Goal: Information Seeking & Learning: Compare options

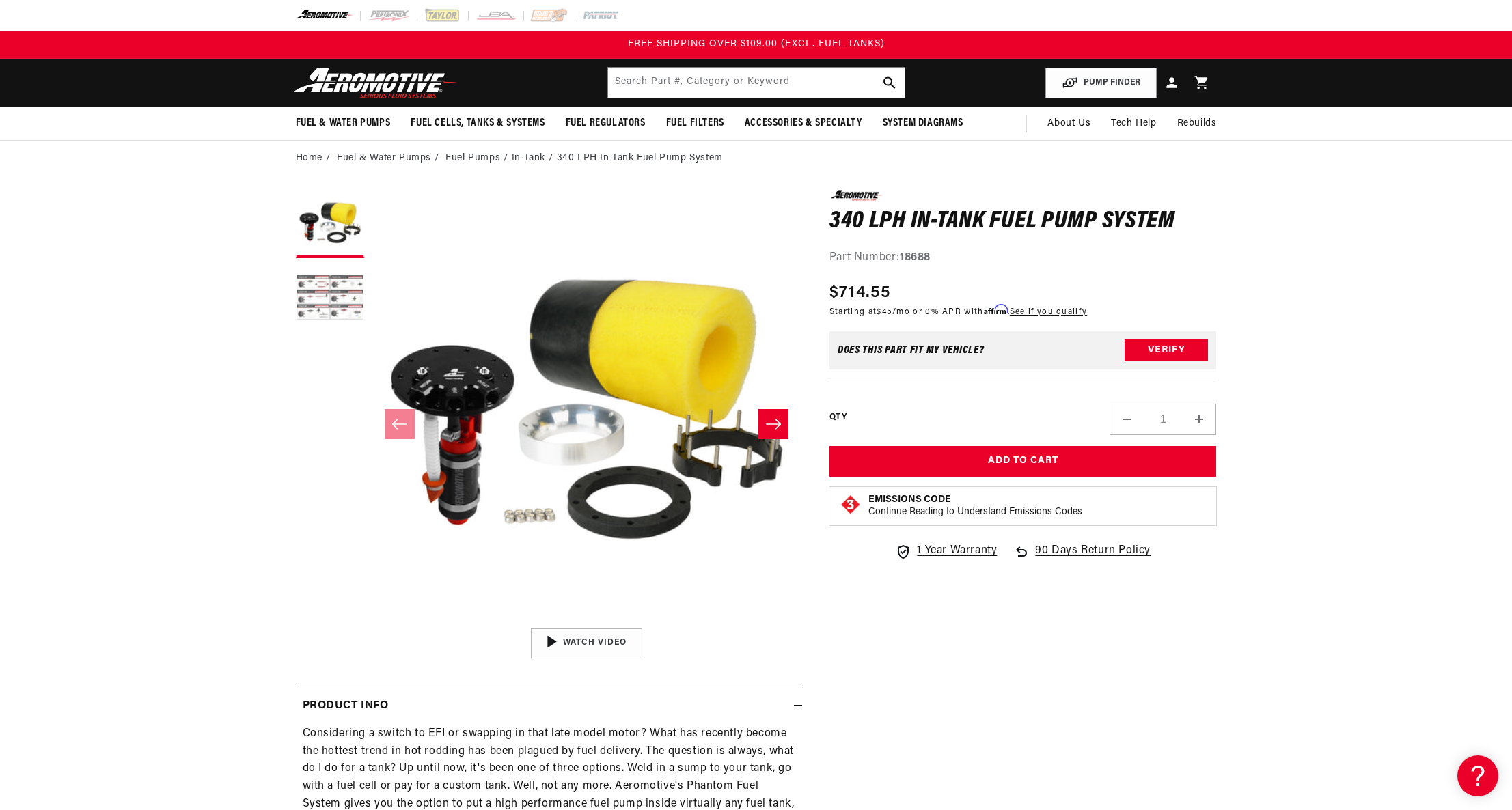
click at [333, 324] on button "Load image 2 in gallery view" at bounding box center [330, 299] width 69 height 69
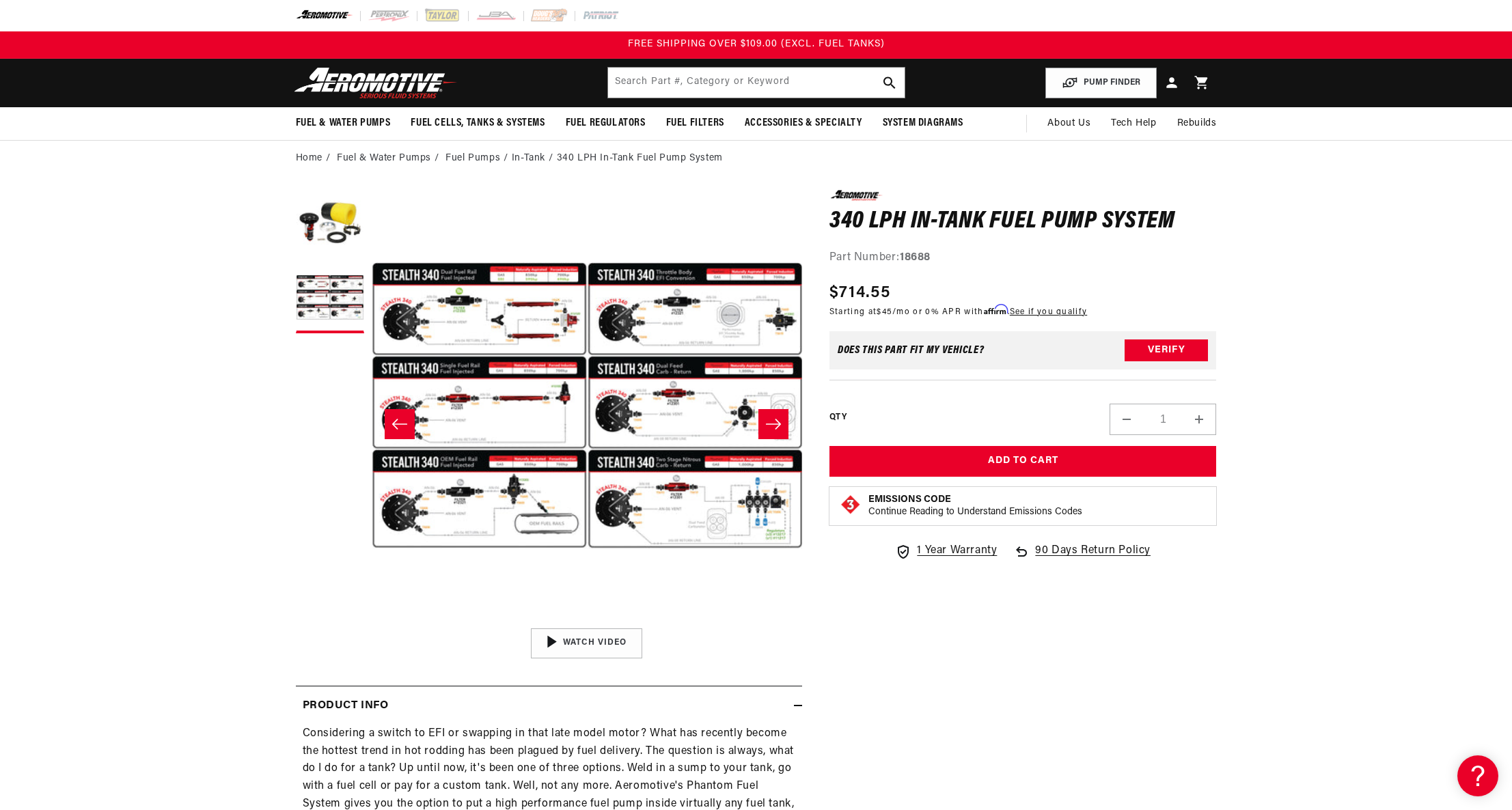
scroll to position [0, 431]
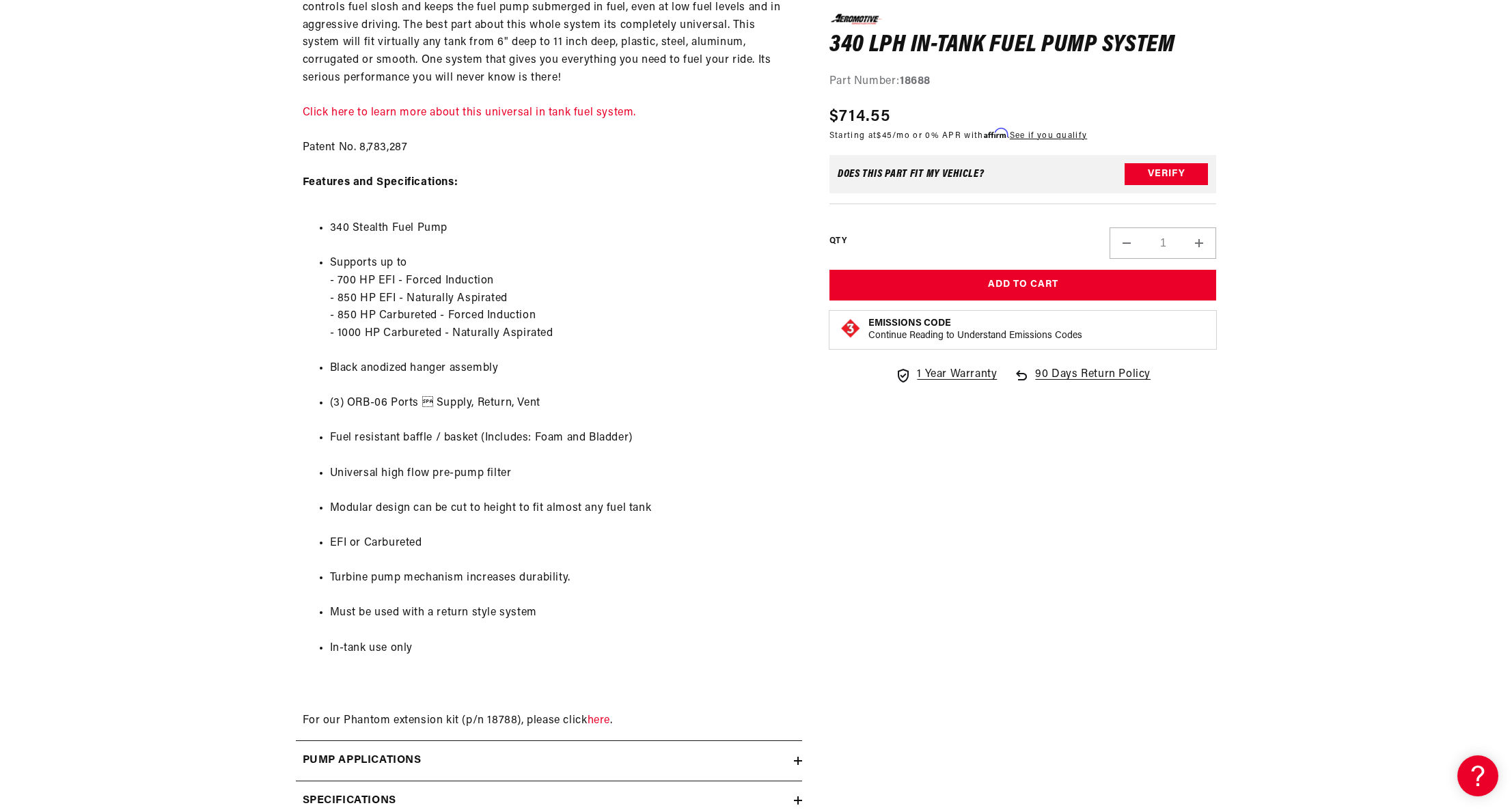
scroll to position [0, 0]
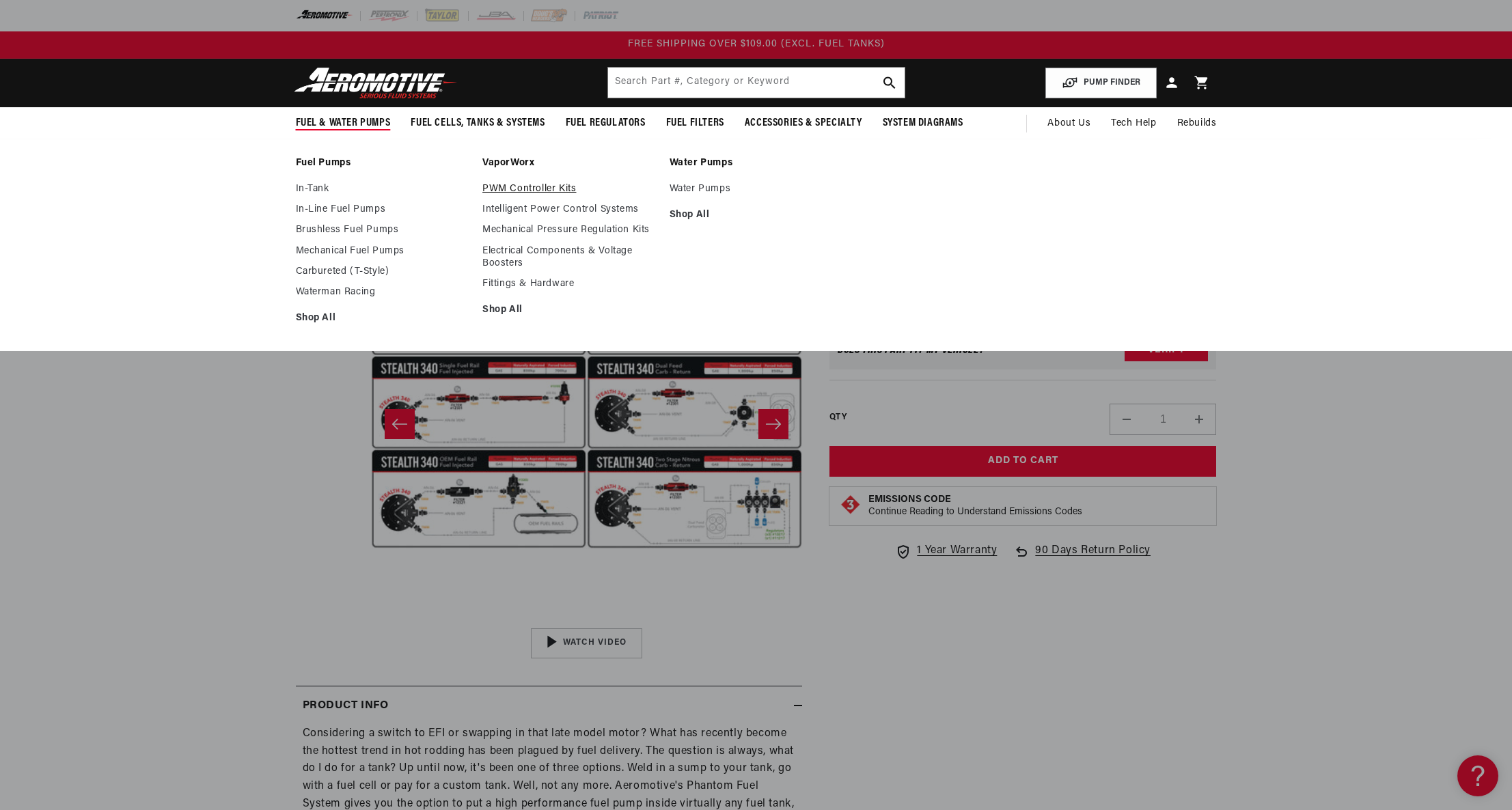
click at [559, 193] on link "PWM Controller Kits" at bounding box center [569, 189] width 173 height 12
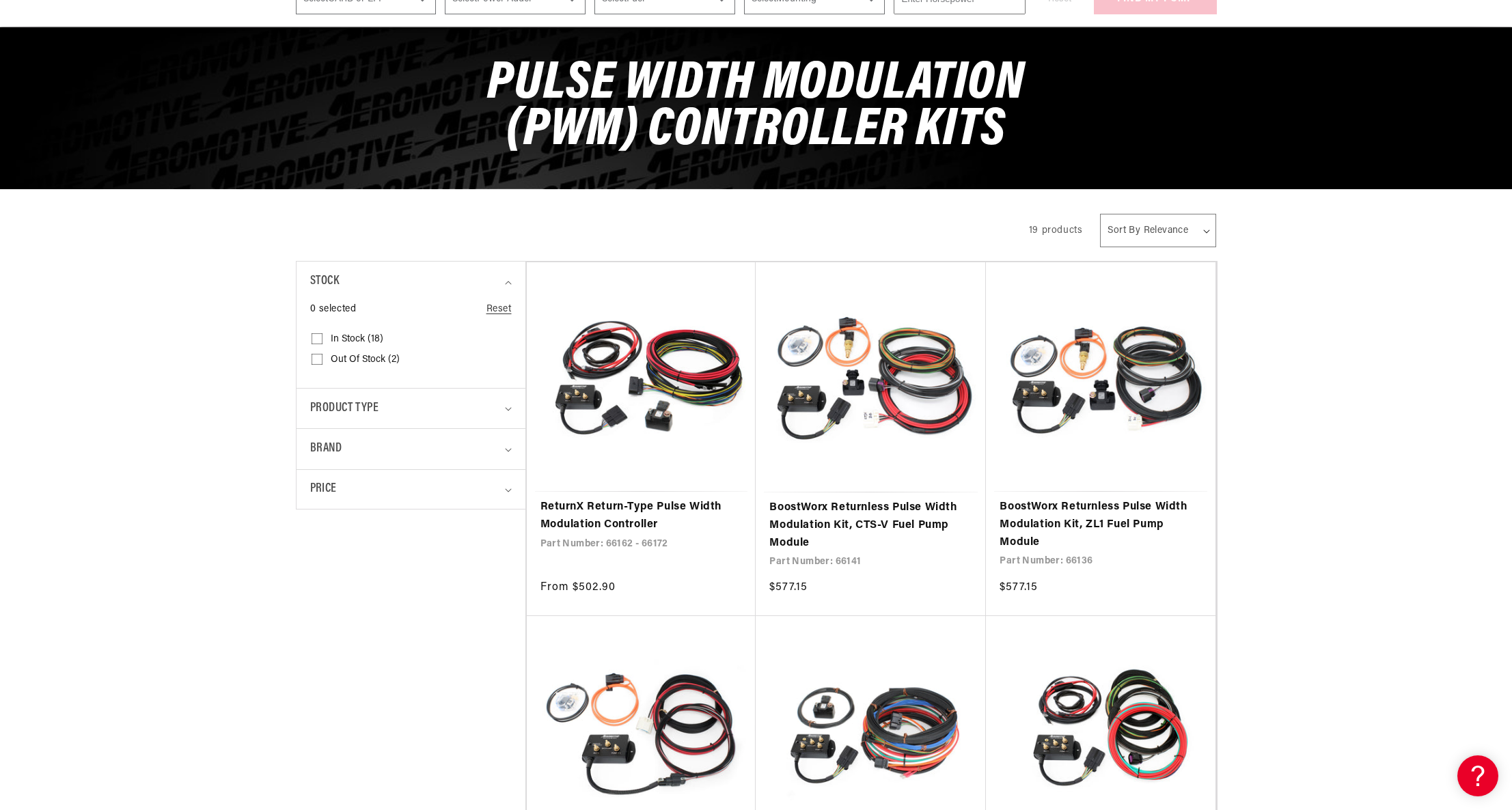
scroll to position [409, 0]
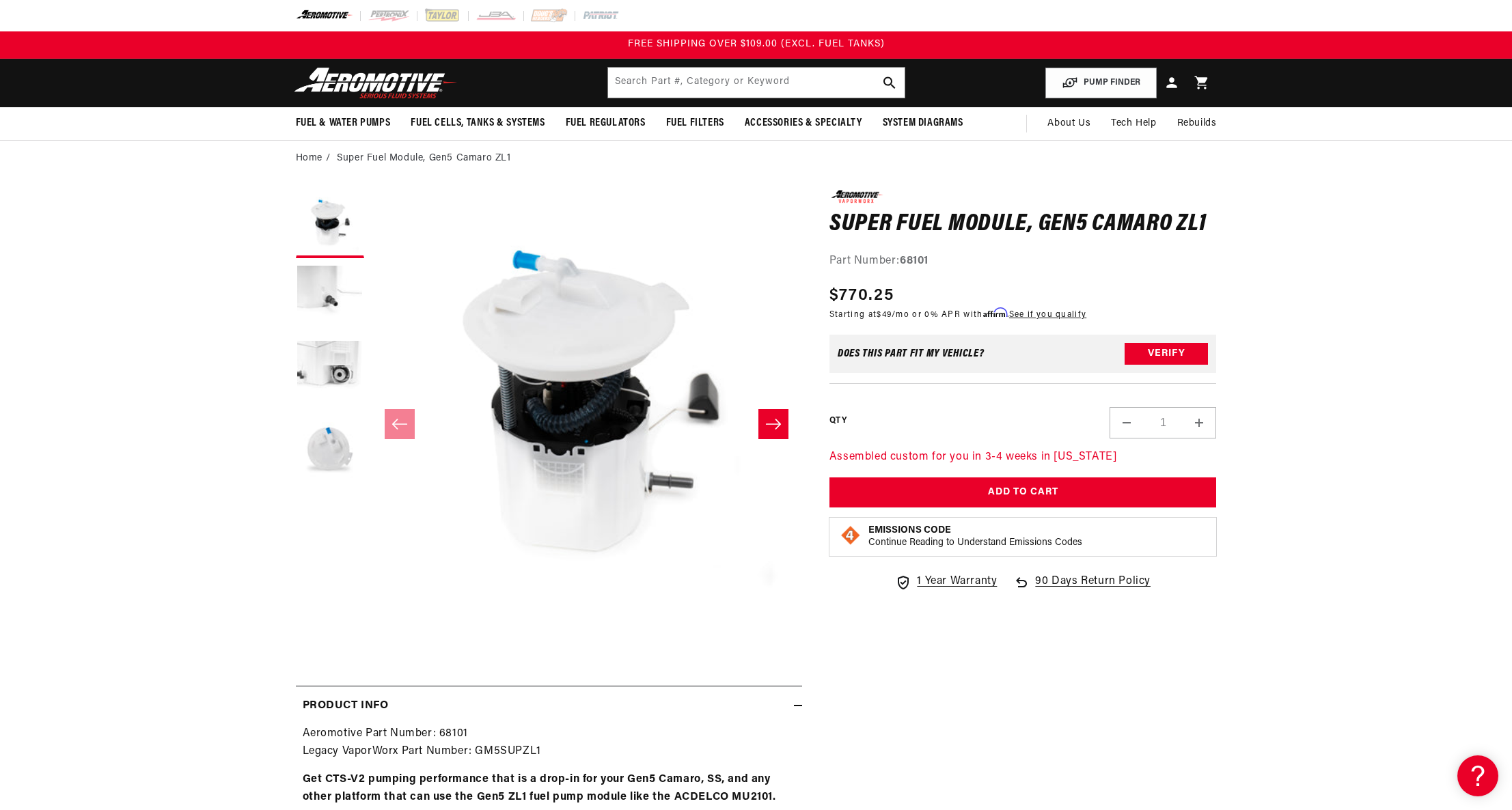
click at [775, 420] on icon "Slide right" at bounding box center [773, 424] width 15 height 10
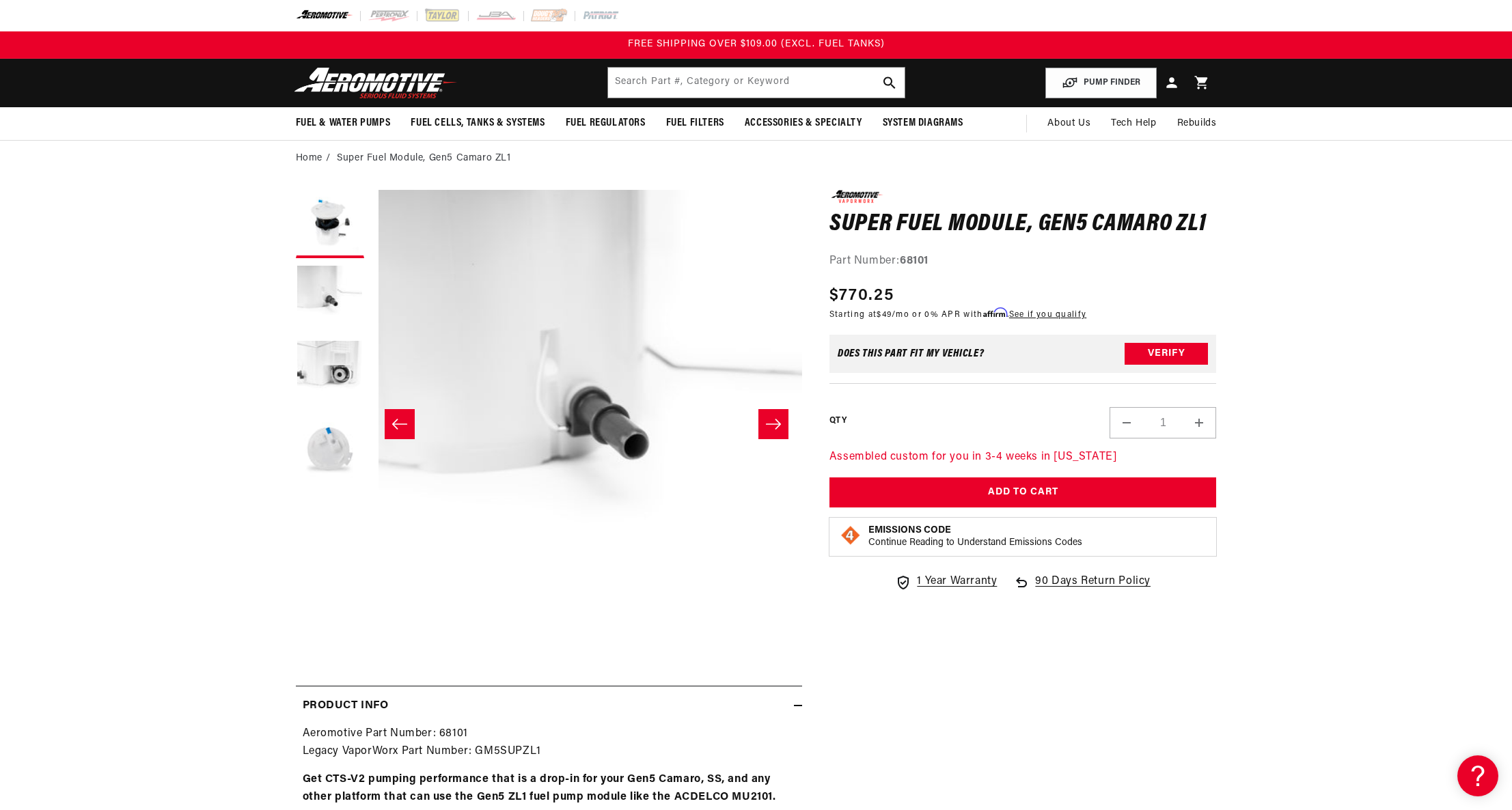
scroll to position [0, 431]
click at [775, 420] on icon "Slide right" at bounding box center [773, 424] width 15 height 10
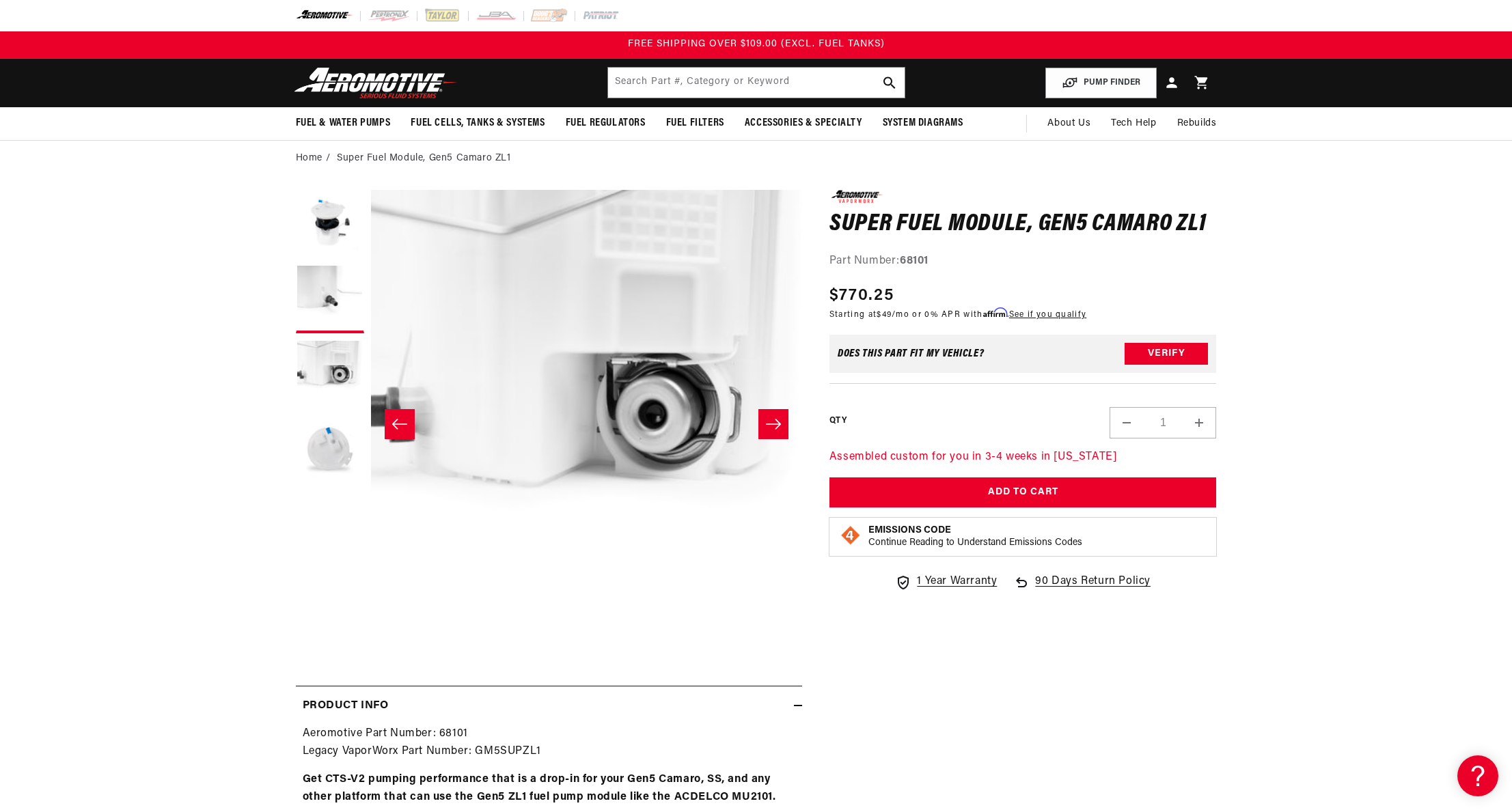
scroll to position [0, 863]
click at [775, 420] on icon "Slide right" at bounding box center [773, 424] width 15 height 10
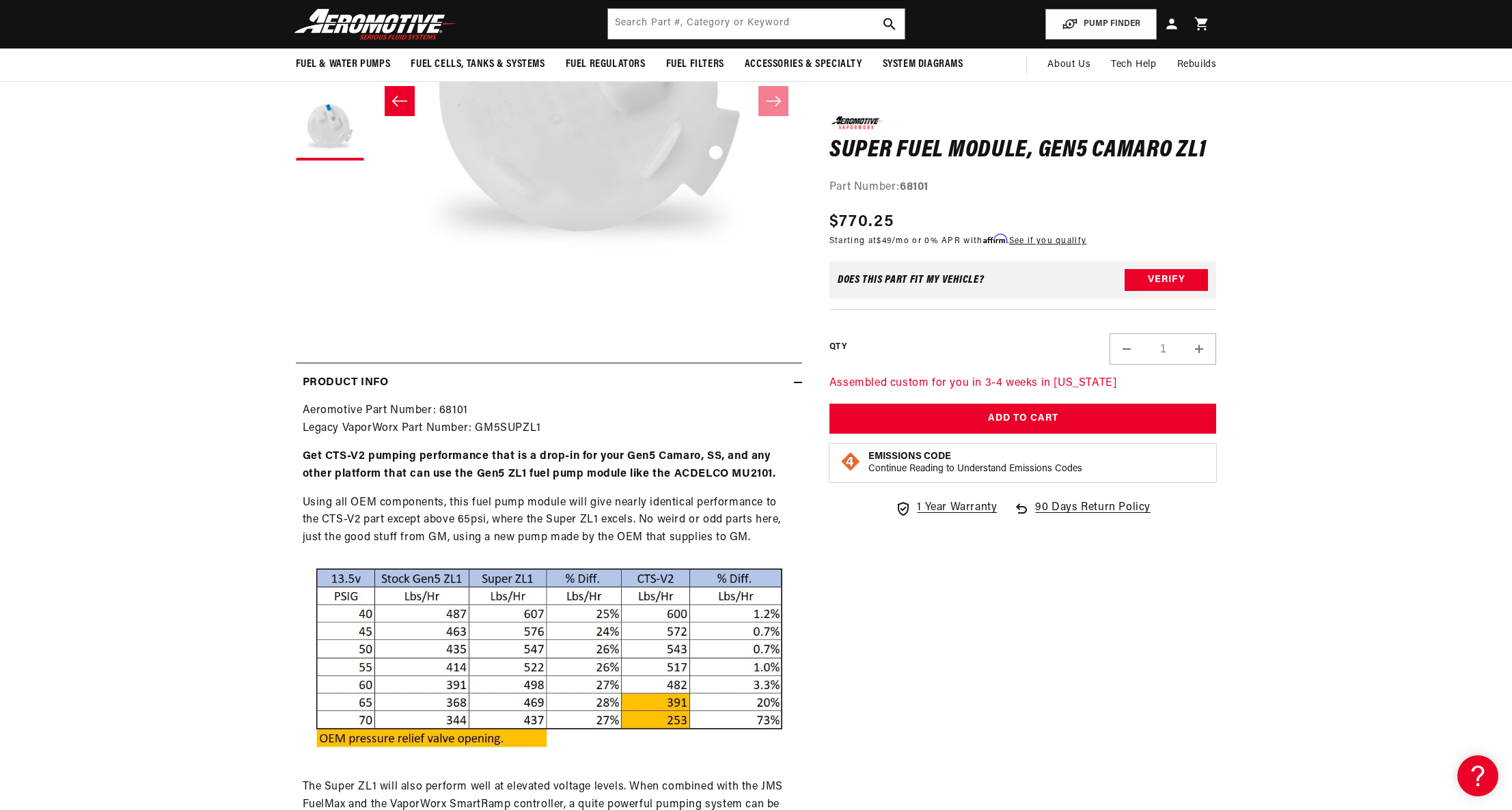
scroll to position [302, 0]
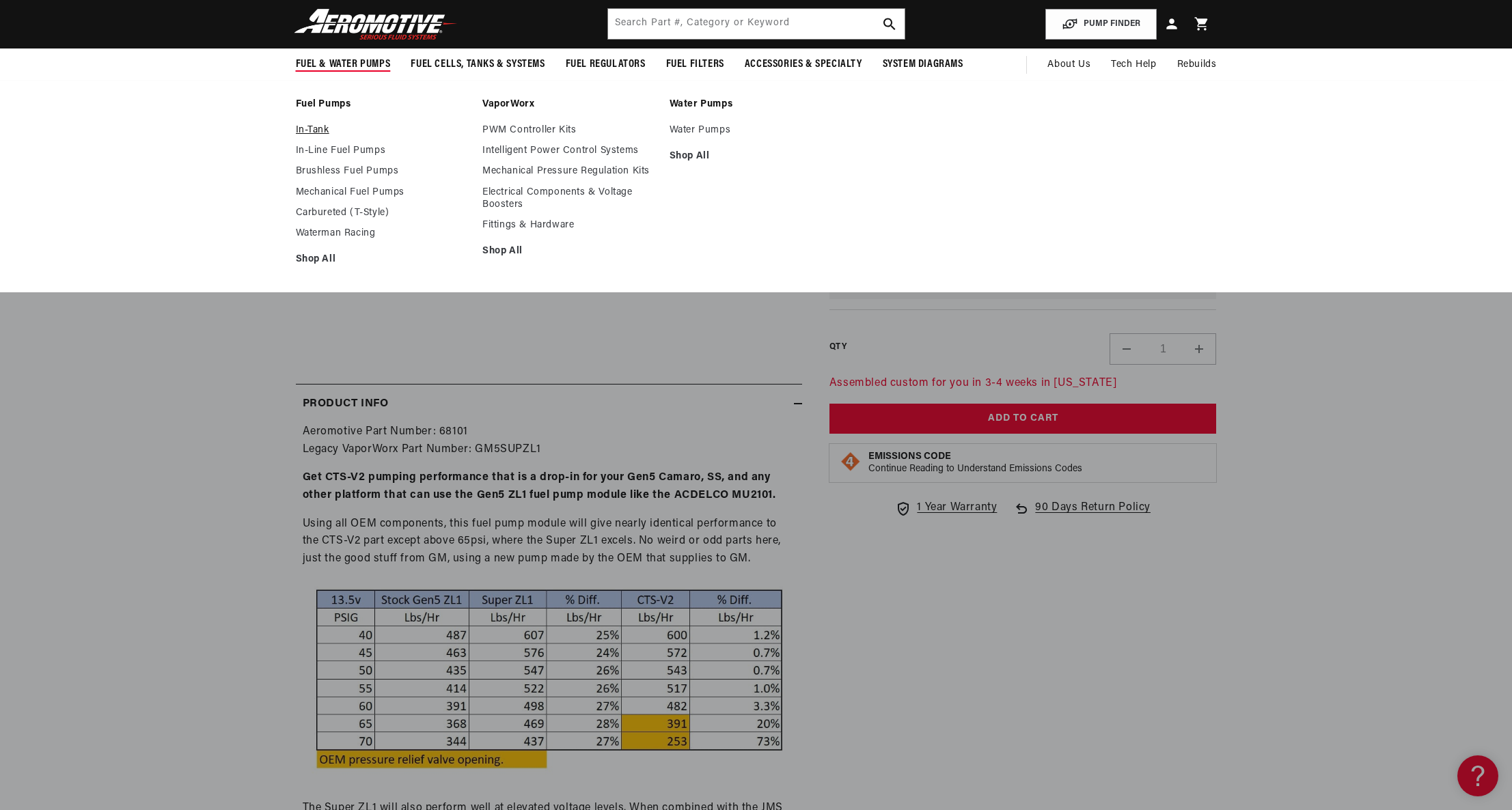
click at [321, 133] on link "In-Tank" at bounding box center [382, 130] width 173 height 12
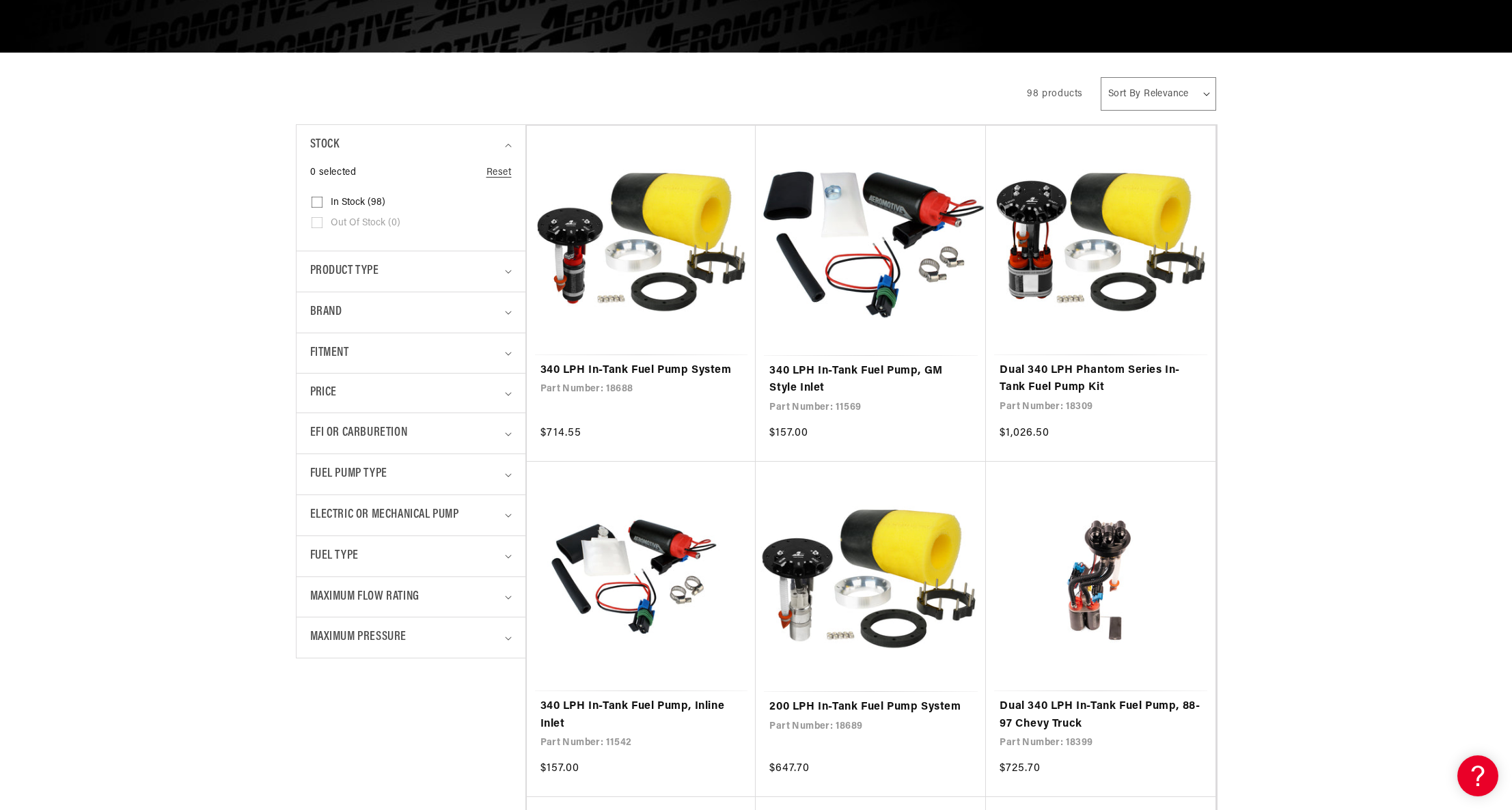
scroll to position [281, 0]
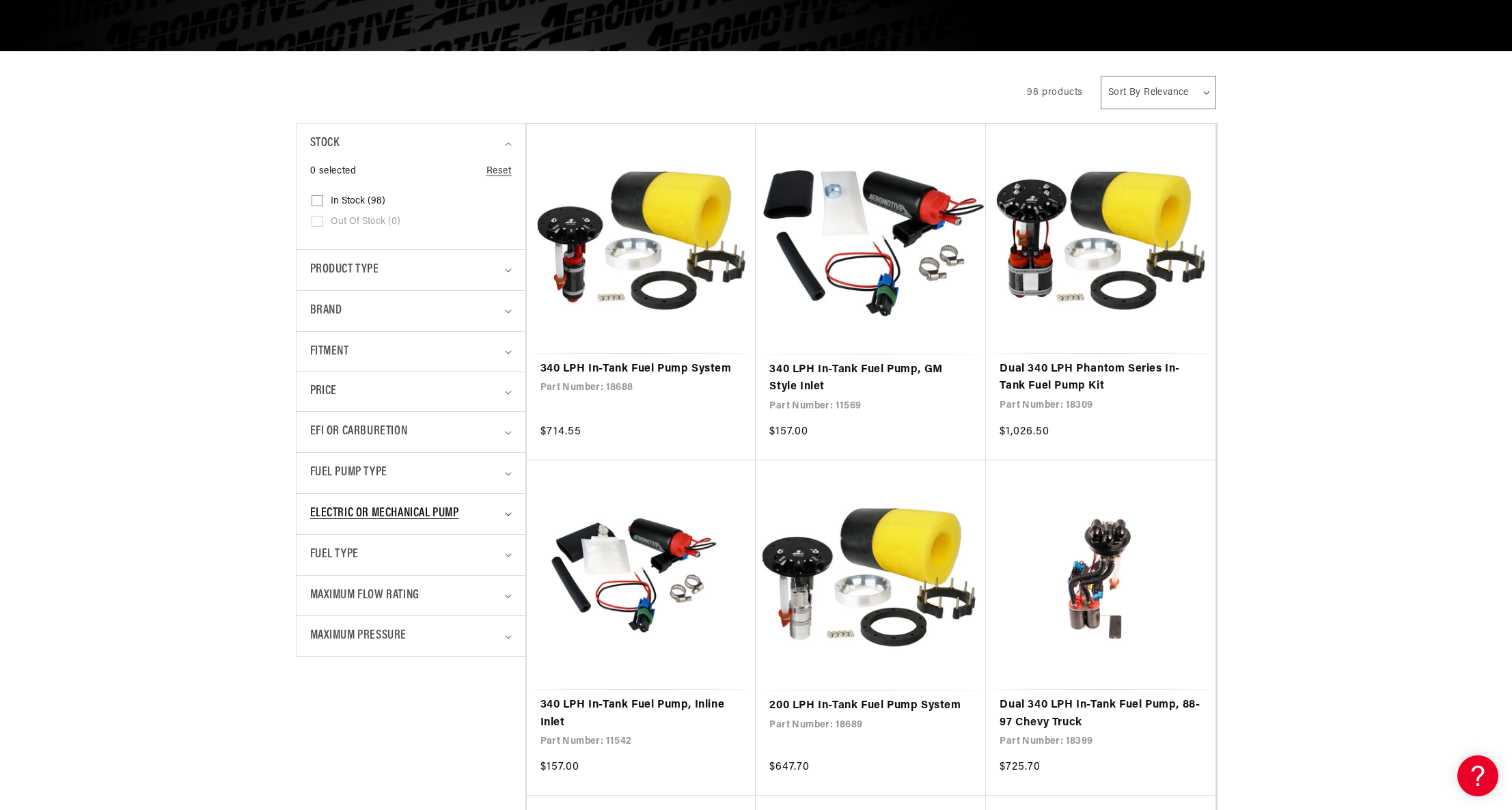
click at [509, 515] on icon "Electric or Mechanical Pump (0 selected)" at bounding box center [508, 515] width 6 height 4
click at [510, 510] on summary "Electric or Mechanical Pump" at bounding box center [411, 514] width 201 height 40
click at [511, 470] on details "Fuel Pump Type 0 selected Reset Fuel Pump Type Brushless (38) Brushless (38 pro…" at bounding box center [411, 472] width 229 height 41
click at [508, 474] on icon "Fuel Pump Type (0 selected)" at bounding box center [509, 475] width 7 height 4
click at [509, 474] on icon "Fuel Pump Type (0 selected)" at bounding box center [509, 475] width 7 height 4
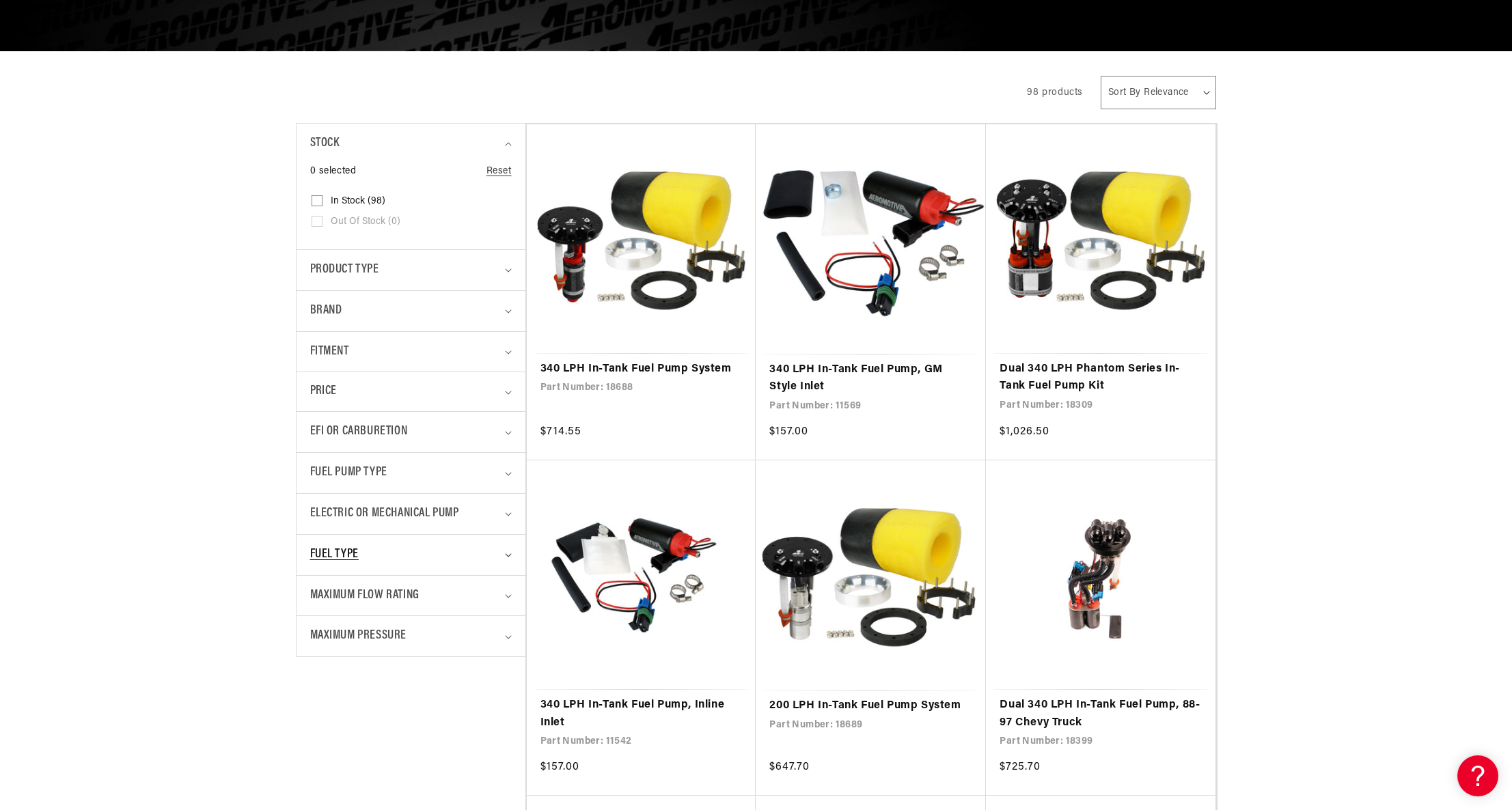
click at [509, 560] on summary "Fuel Type" at bounding box center [411, 555] width 201 height 40
click at [509, 436] on summary "EFI or Carburetion" at bounding box center [411, 432] width 201 height 40
click at [318, 509] on input "EFI (93) EFI (93 products)" at bounding box center [317, 512] width 11 height 11
checkbox input "true"
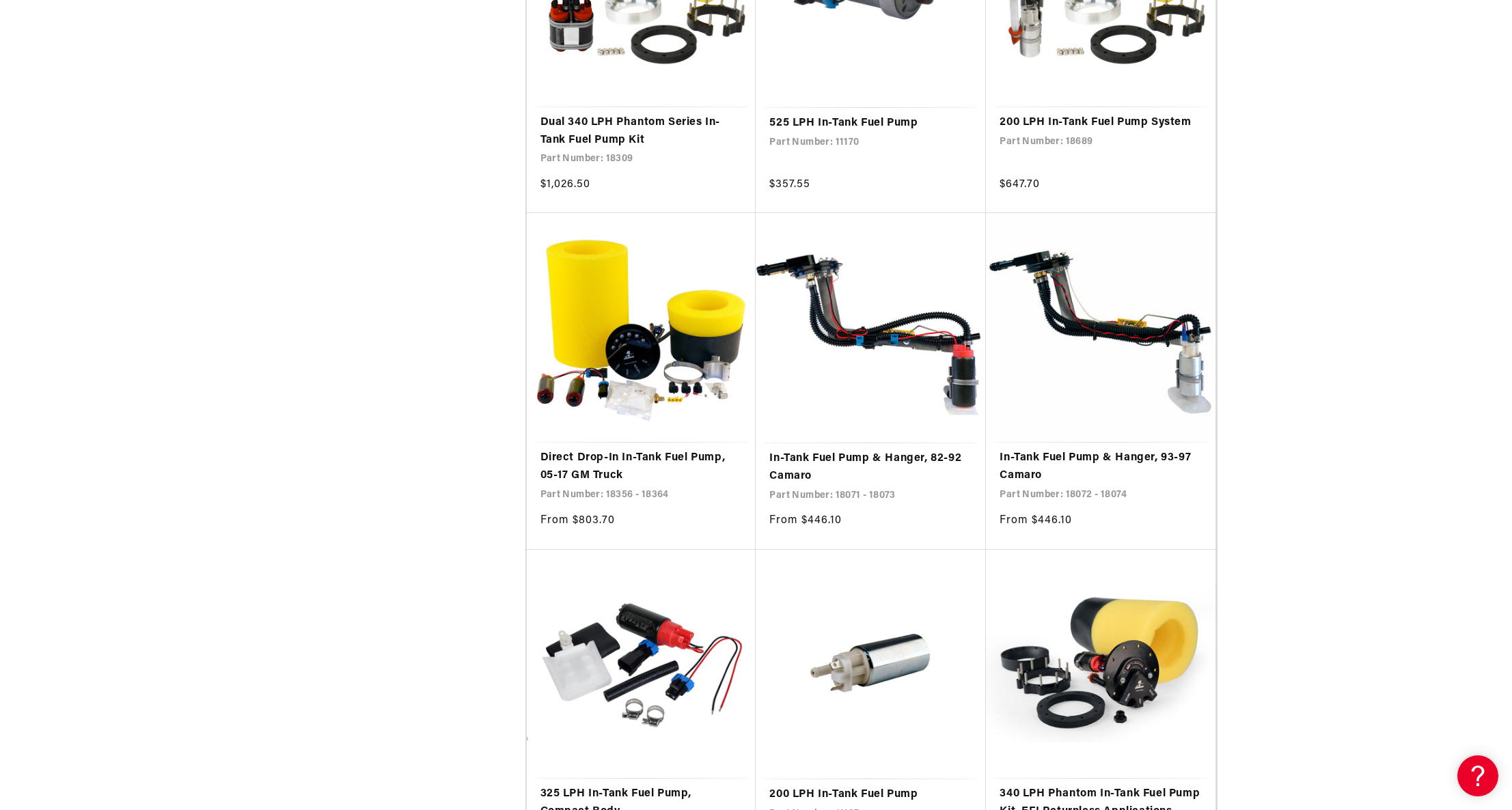
scroll to position [1843, 0]
